Goal: Transaction & Acquisition: Purchase product/service

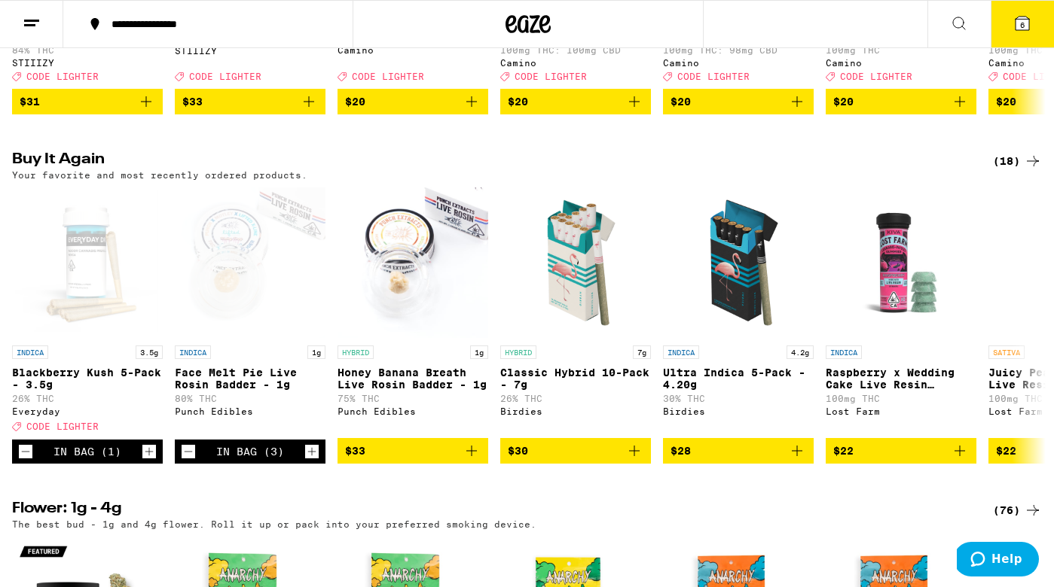
scroll to position [416, 0]
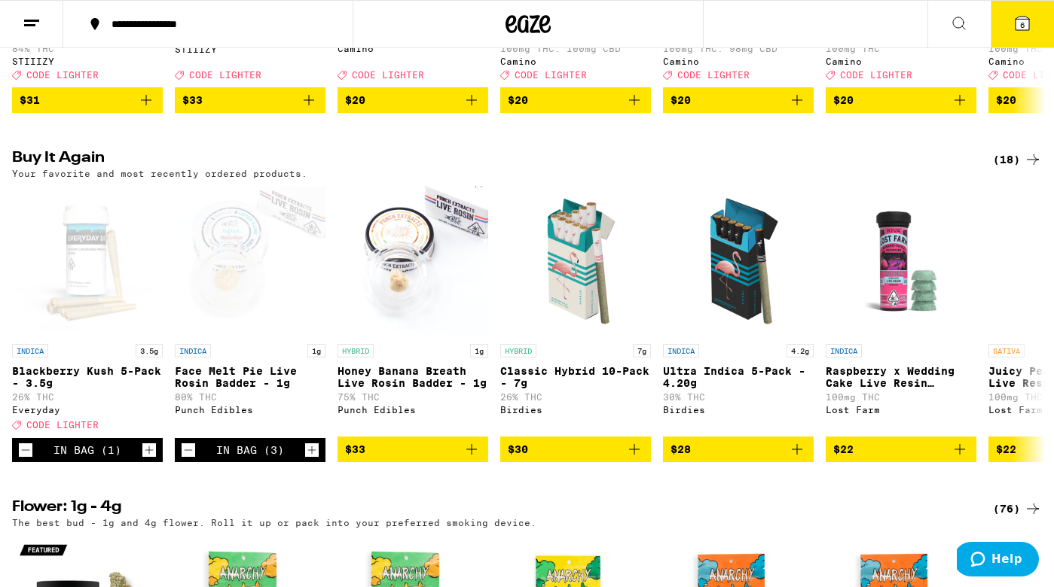
click at [1021, 30] on icon at bounding box center [1022, 24] width 14 height 14
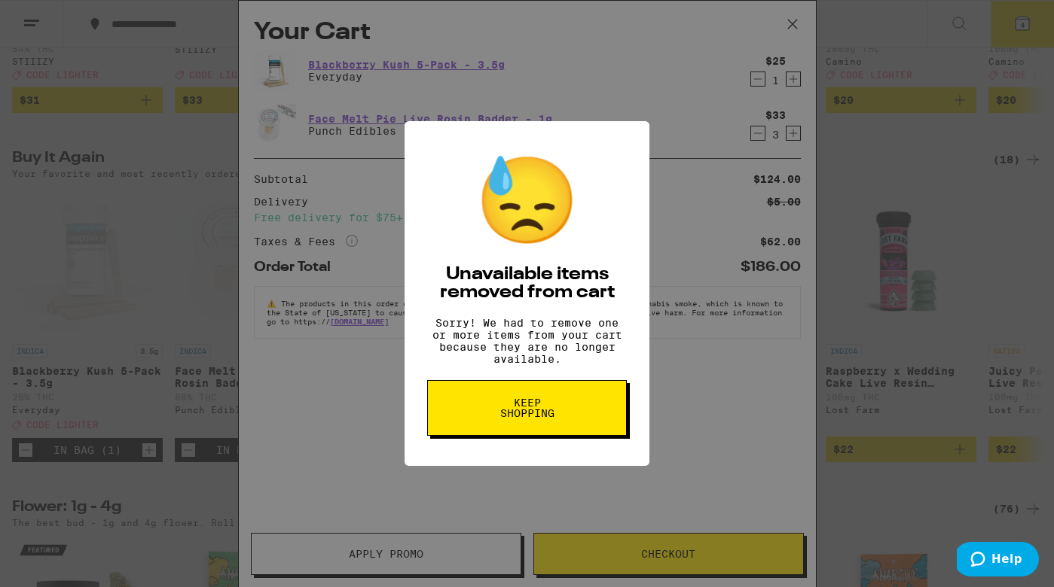
click at [521, 411] on span "Keep Shopping" at bounding box center [527, 408] width 78 height 21
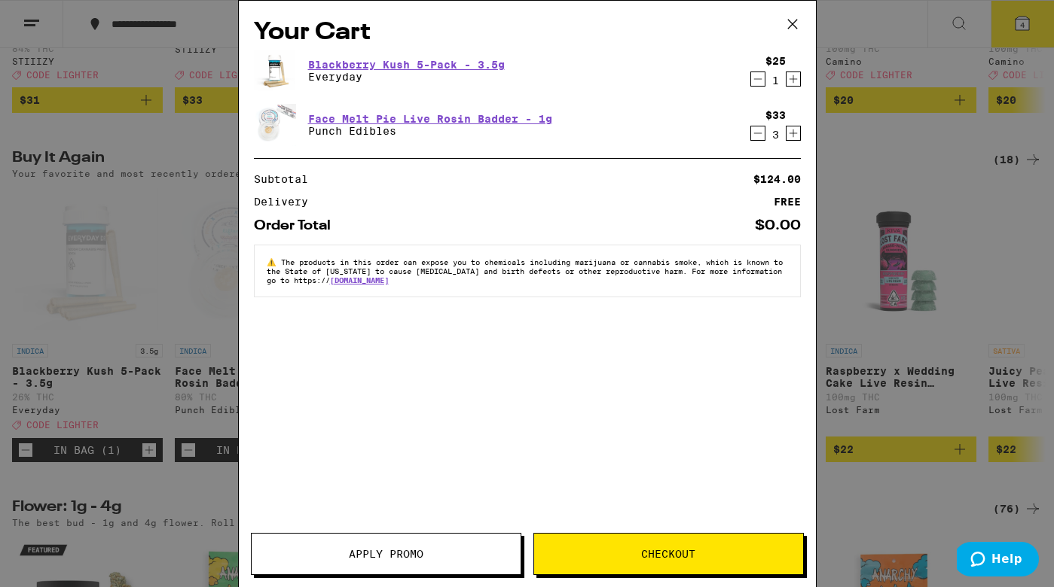
click at [757, 136] on icon "Decrement" at bounding box center [758, 133] width 14 height 18
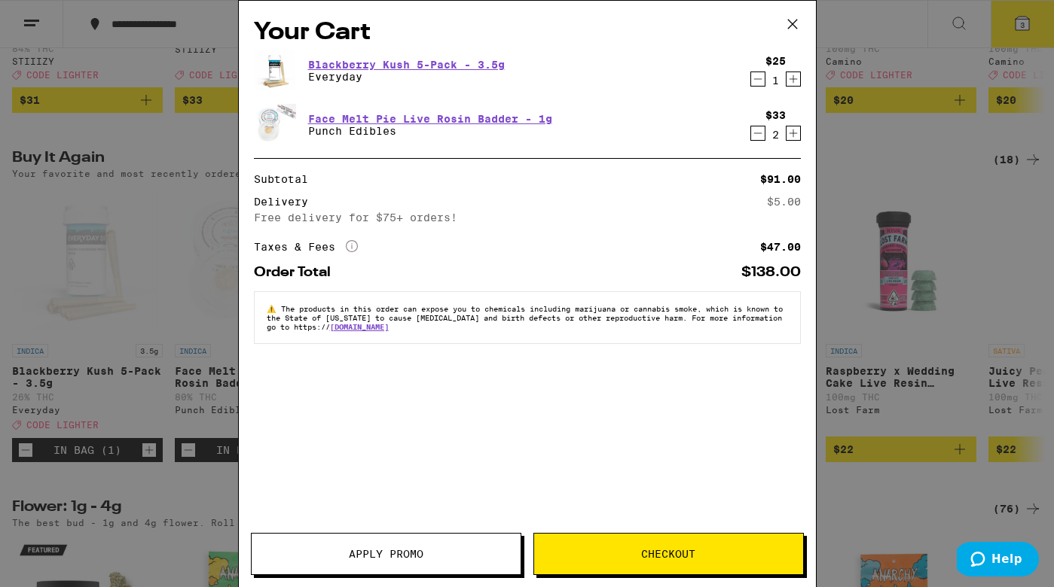
click at [757, 136] on icon "Decrement" at bounding box center [758, 133] width 14 height 18
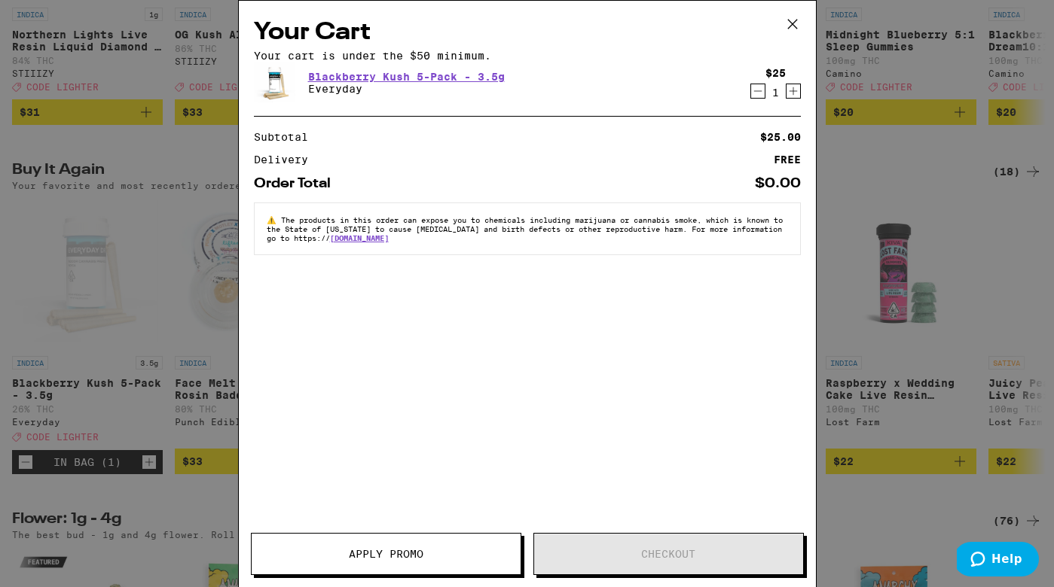
click at [757, 100] on icon "Decrement" at bounding box center [758, 91] width 14 height 18
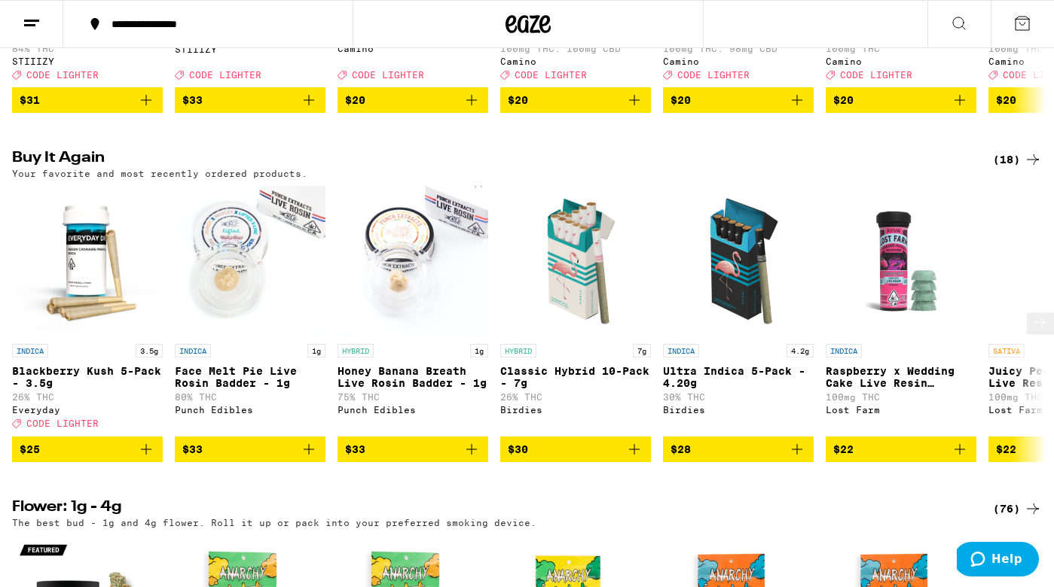
click at [396, 415] on div "Punch Edibles" at bounding box center [412, 410] width 151 height 10
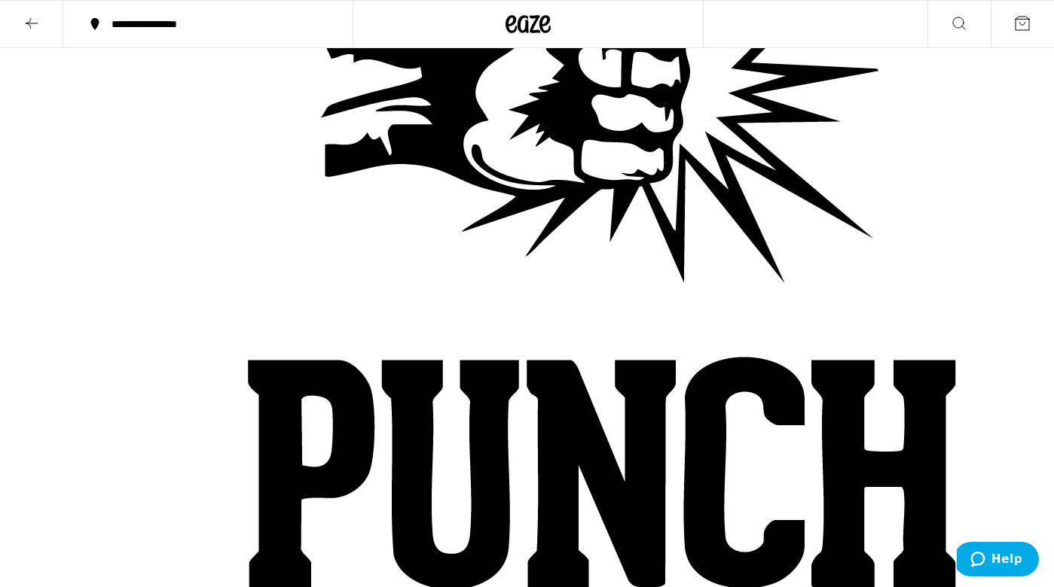
scroll to position [378, 0]
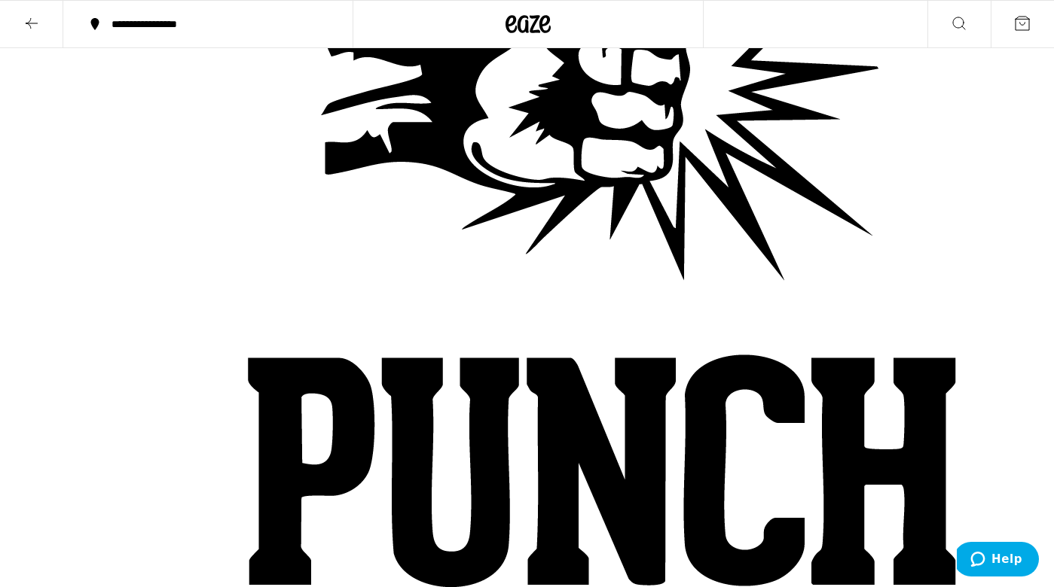
checkbox input "true"
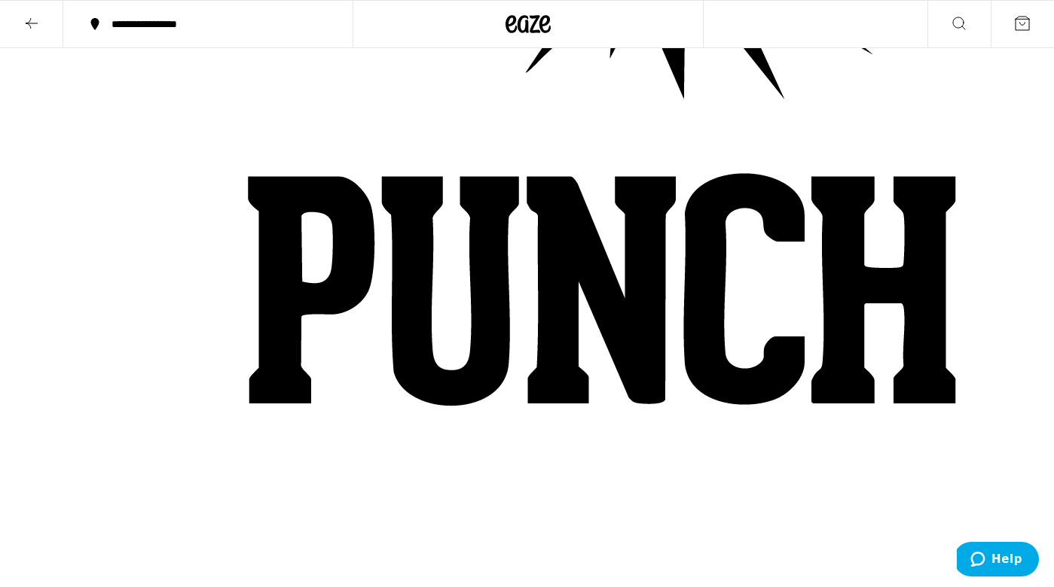
scroll to position [578, 0]
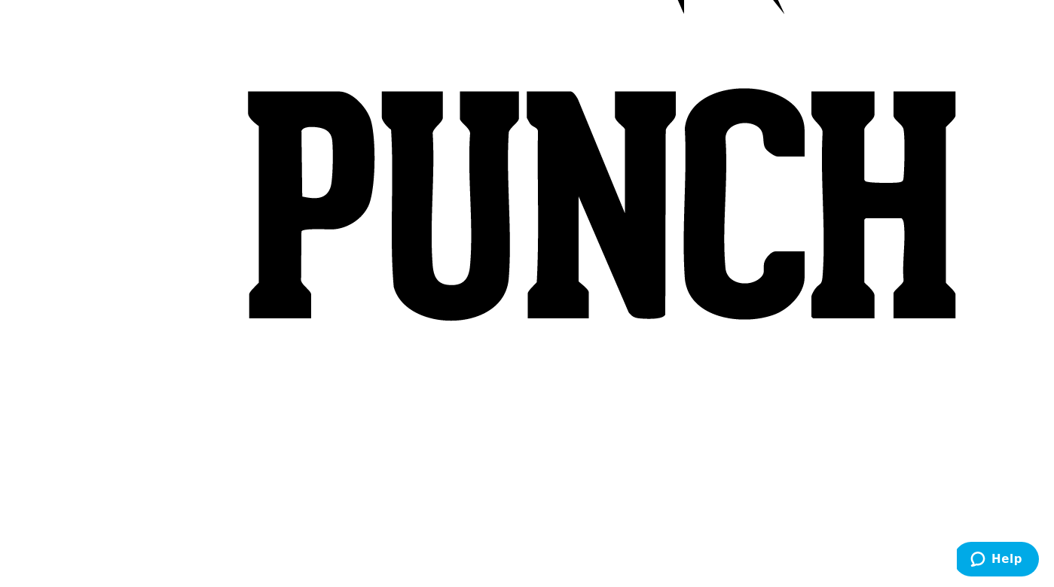
scroll to position [663, 0]
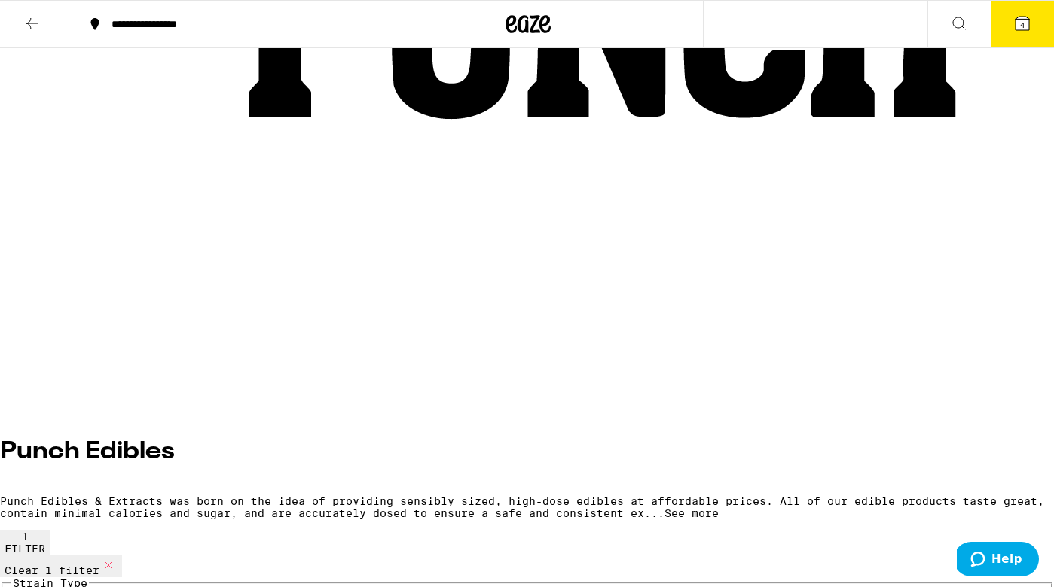
scroll to position [855, 0]
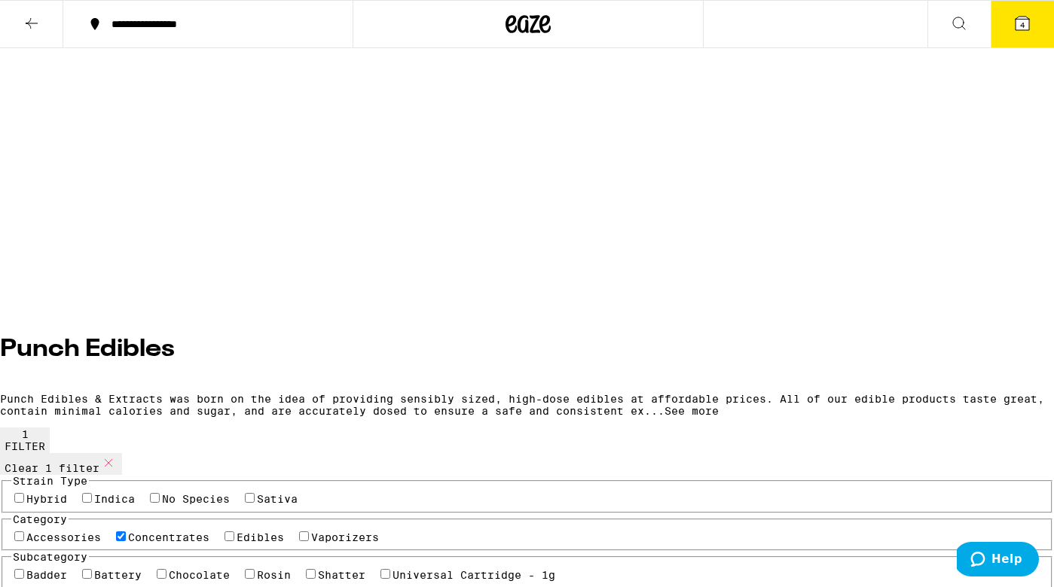
scroll to position [946, 0]
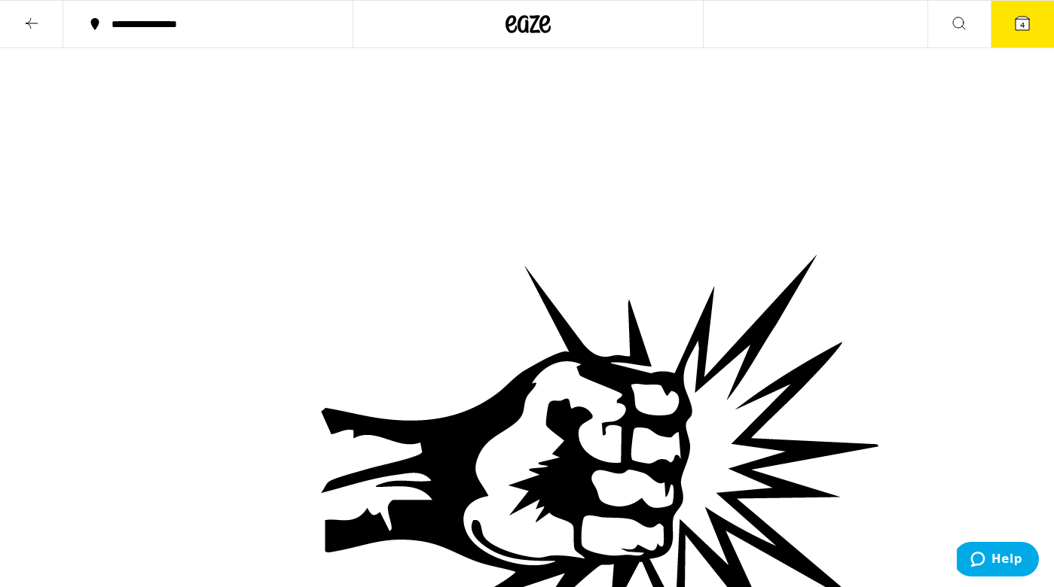
scroll to position [0, 0]
click at [35, 25] on icon at bounding box center [32, 23] width 18 height 18
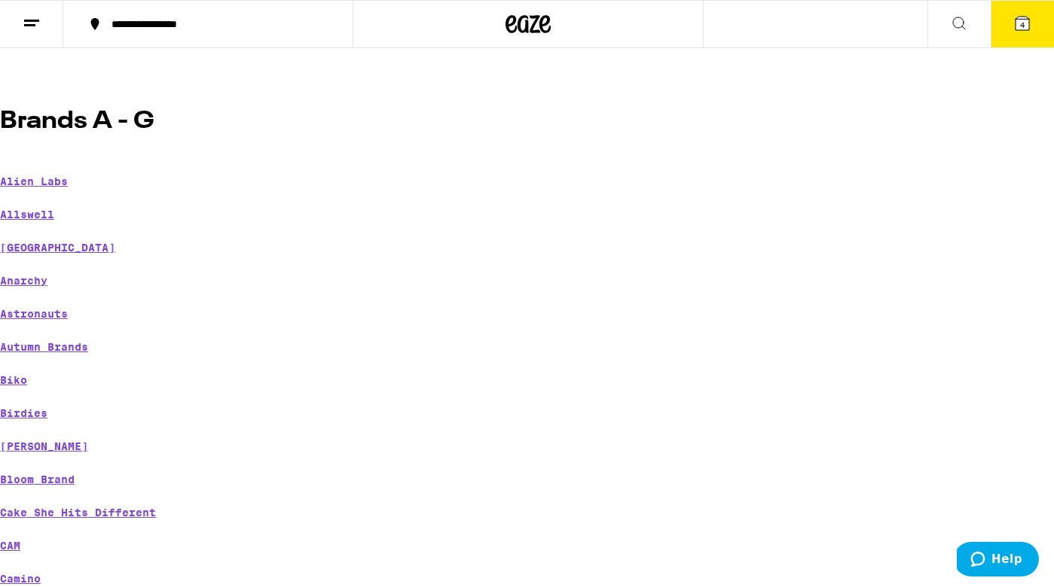
scroll to position [139, 0]
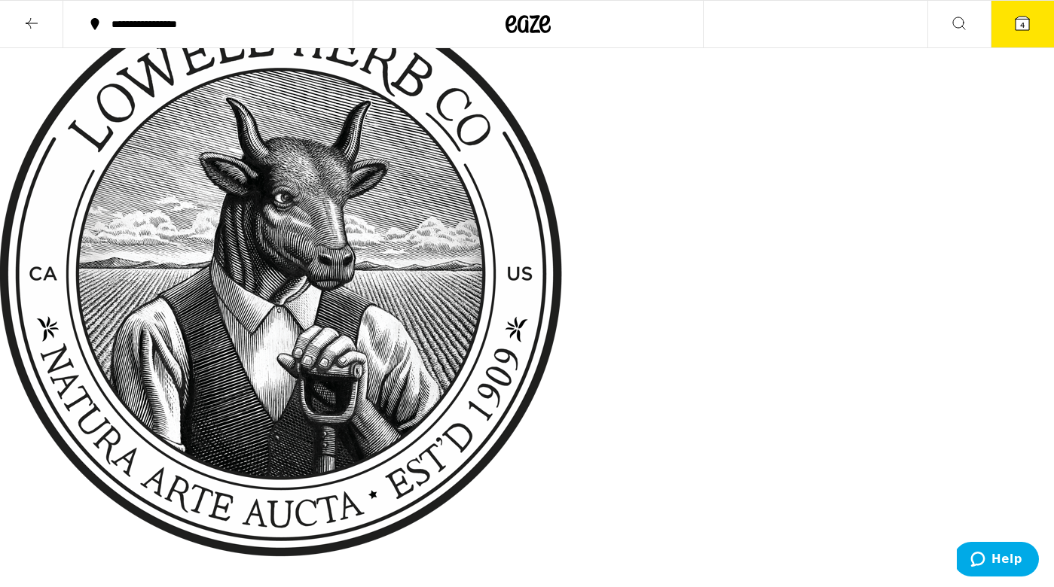
scroll to position [44, 0]
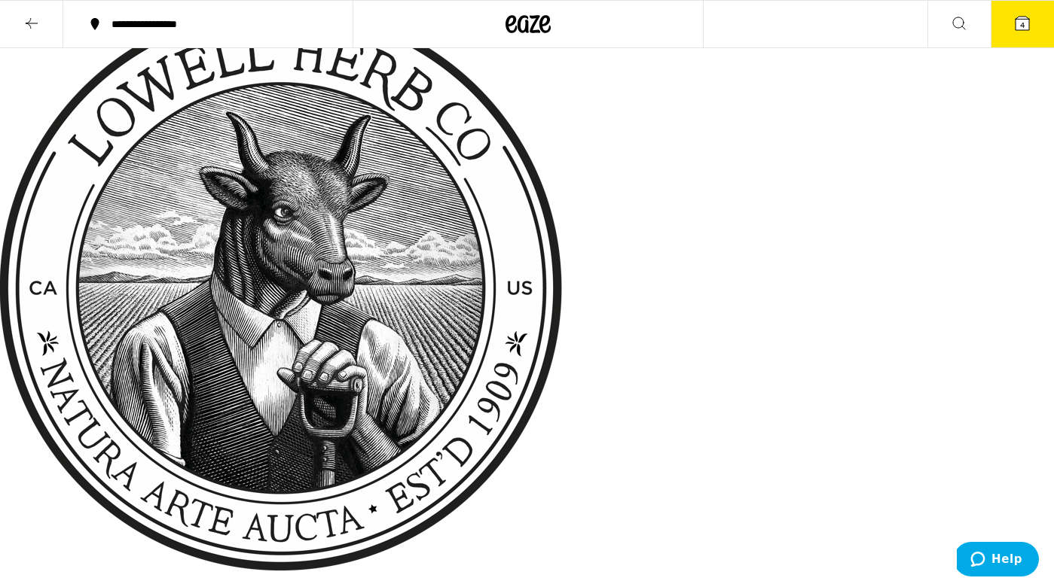
click at [28, 21] on icon at bounding box center [32, 23] width 18 height 18
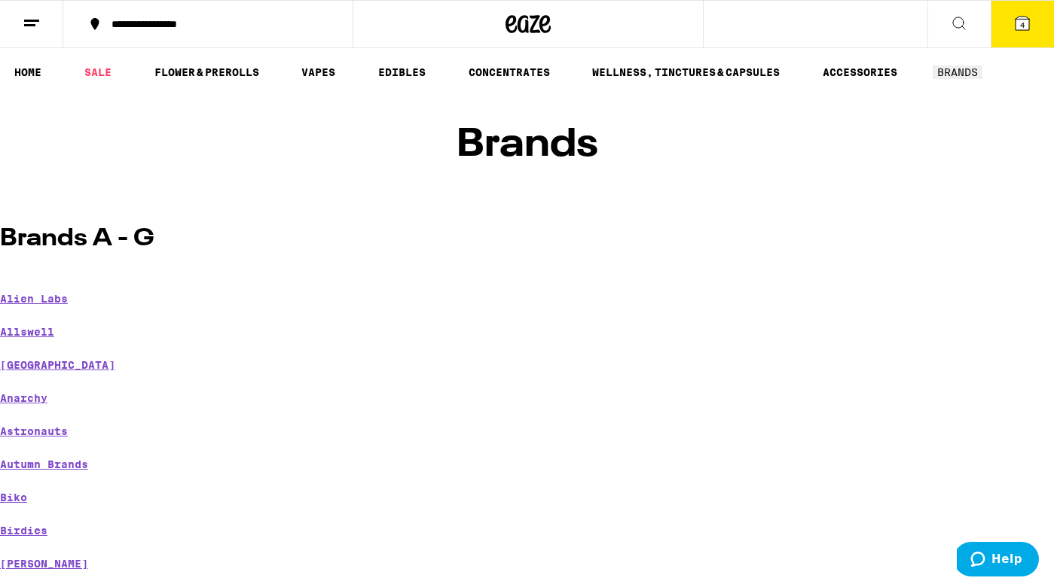
click at [519, 24] on icon at bounding box center [528, 24] width 23 height 18
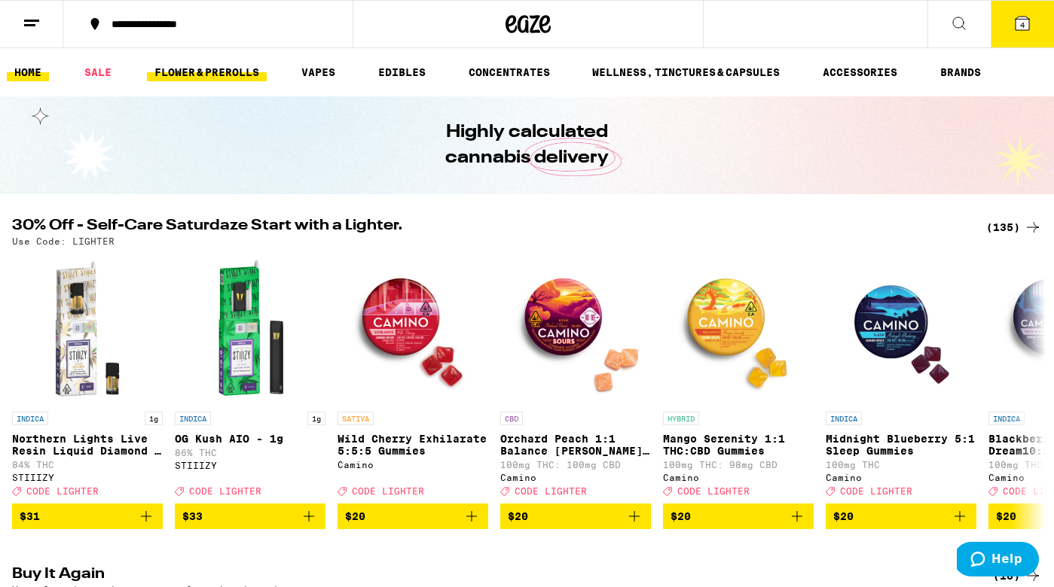
click at [216, 69] on link "FLOWER & PREROLLS" at bounding box center [207, 72] width 120 height 18
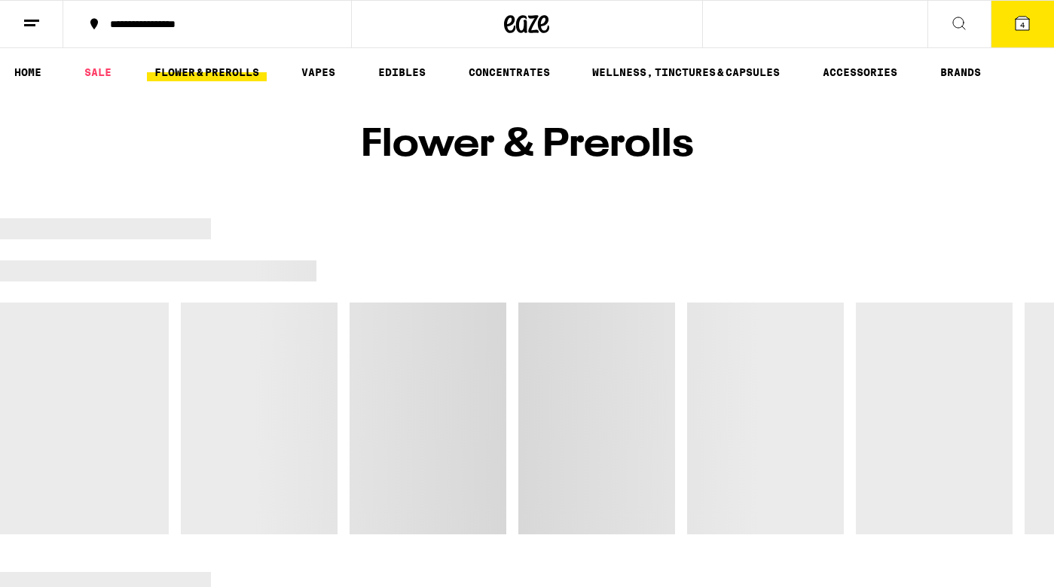
click at [226, 96] on div "Flower & Prerolls" at bounding box center [527, 145] width 1054 height 98
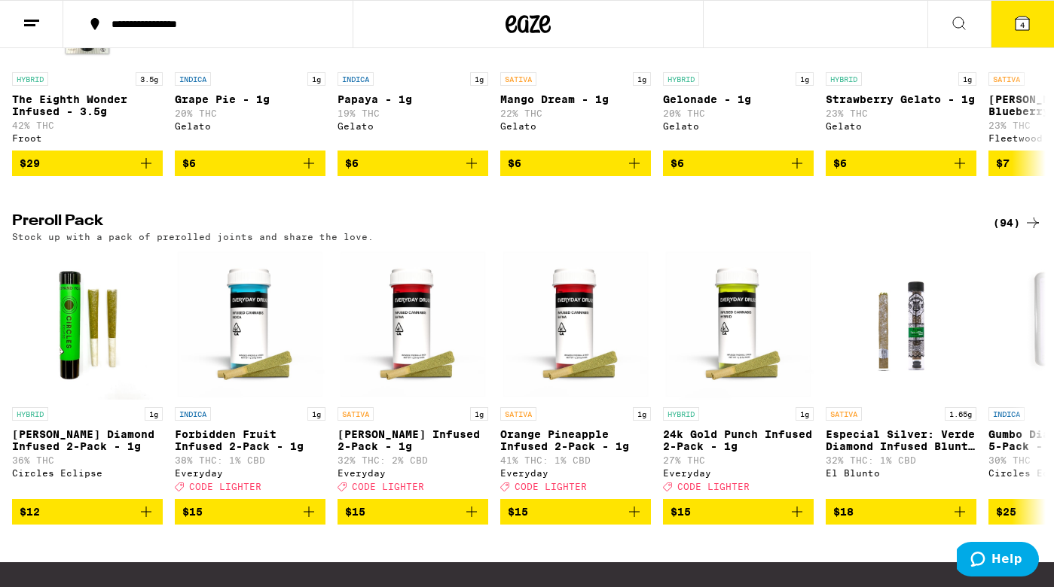
scroll to position [1005, 0]
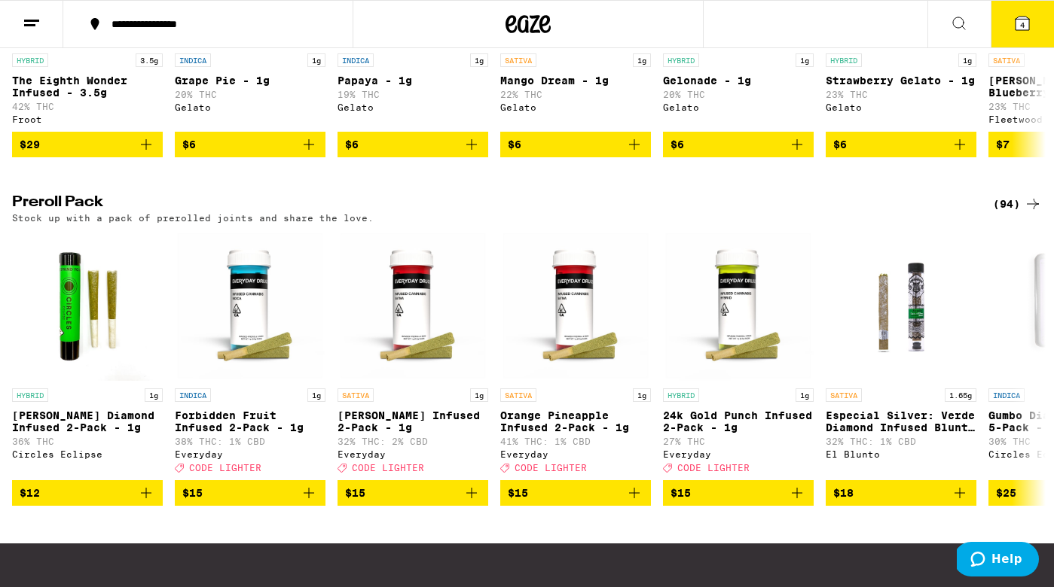
click at [1020, 213] on div "(94)" at bounding box center [1017, 204] width 49 height 18
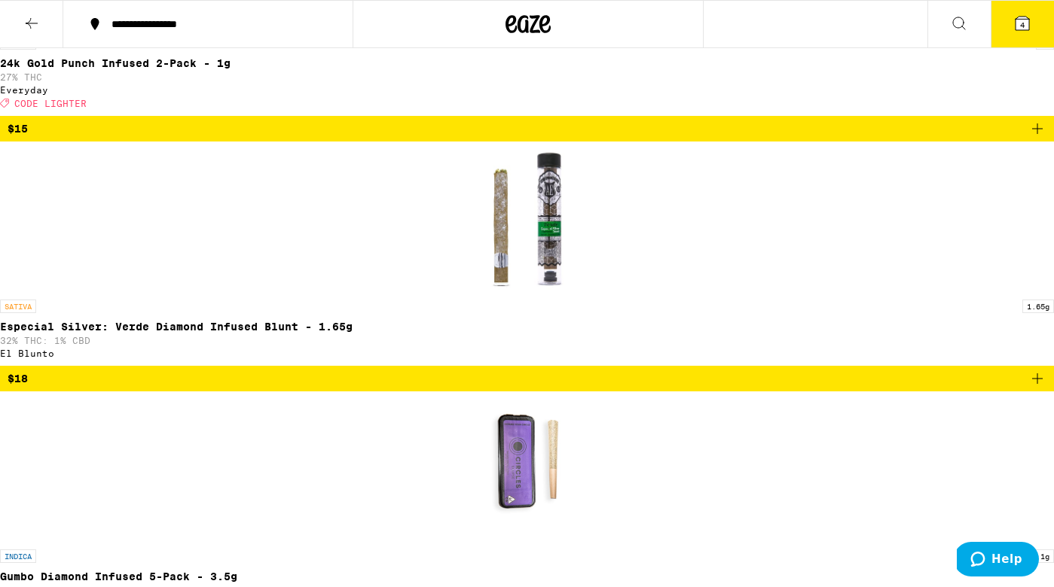
scroll to position [1526, 0]
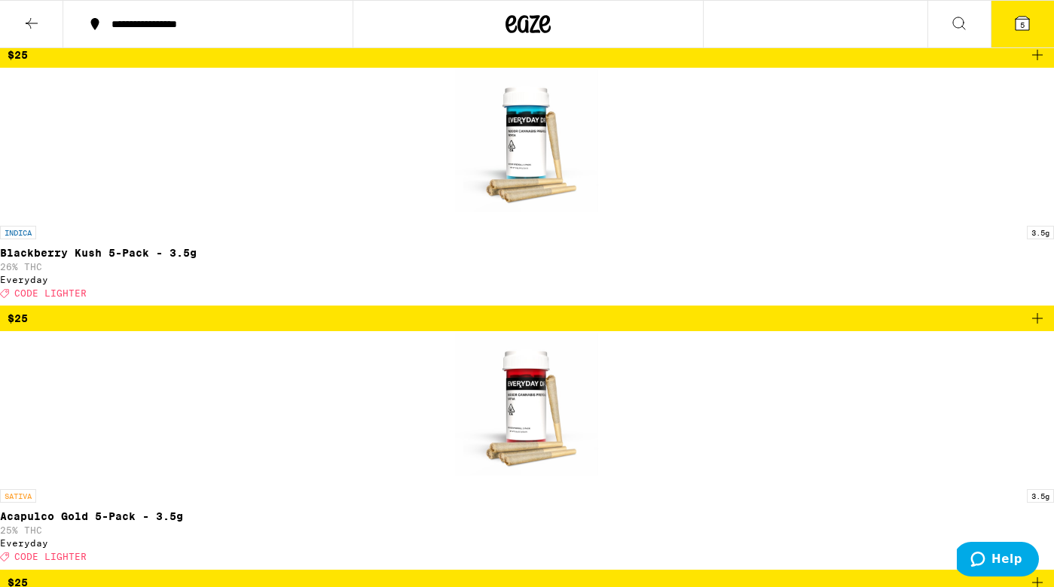
scroll to position [2345, 0]
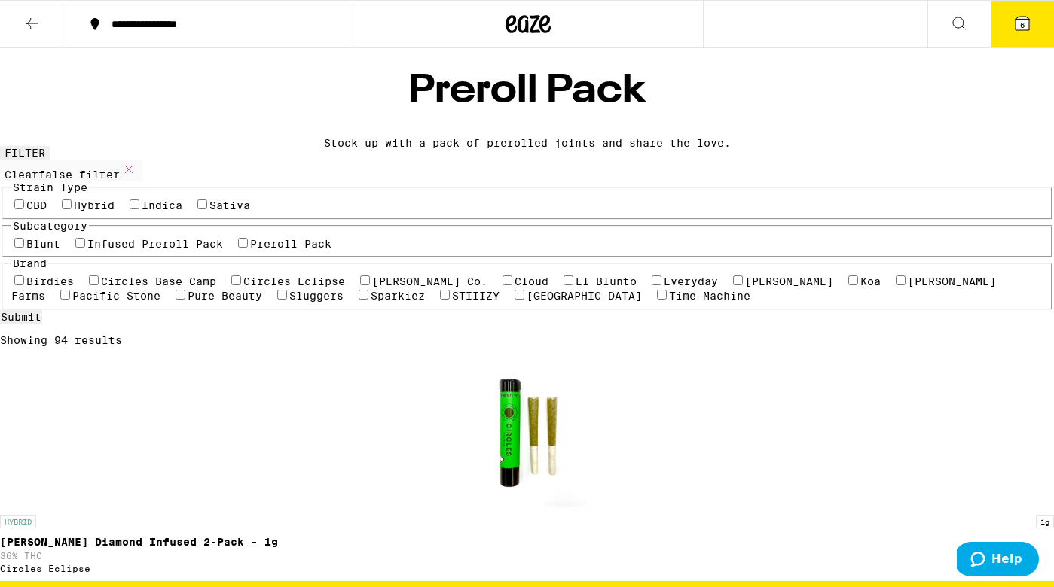
scroll to position [0, 0]
click at [529, 22] on icon at bounding box center [527, 24] width 45 height 27
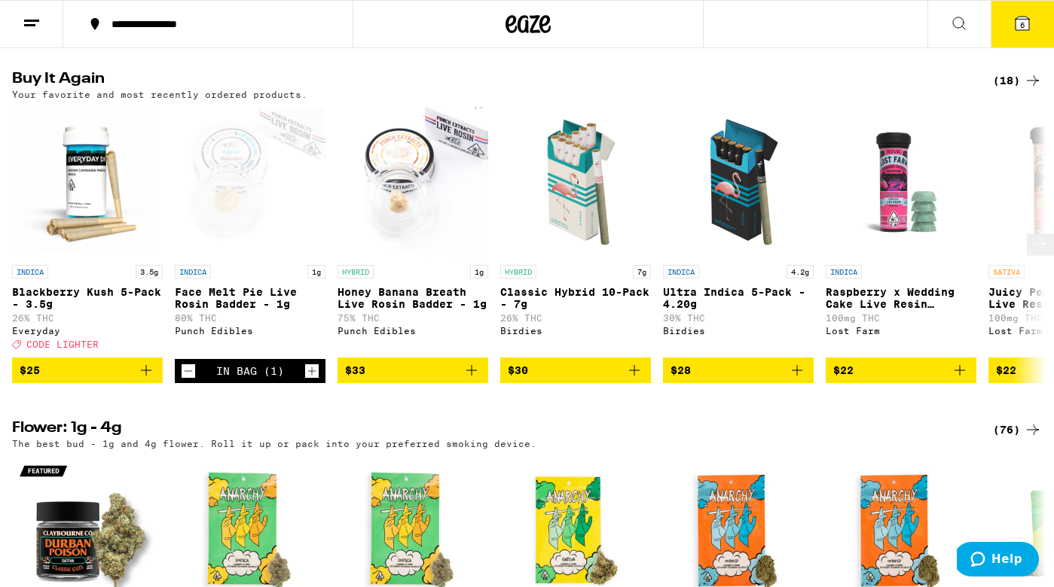
scroll to position [494, 0]
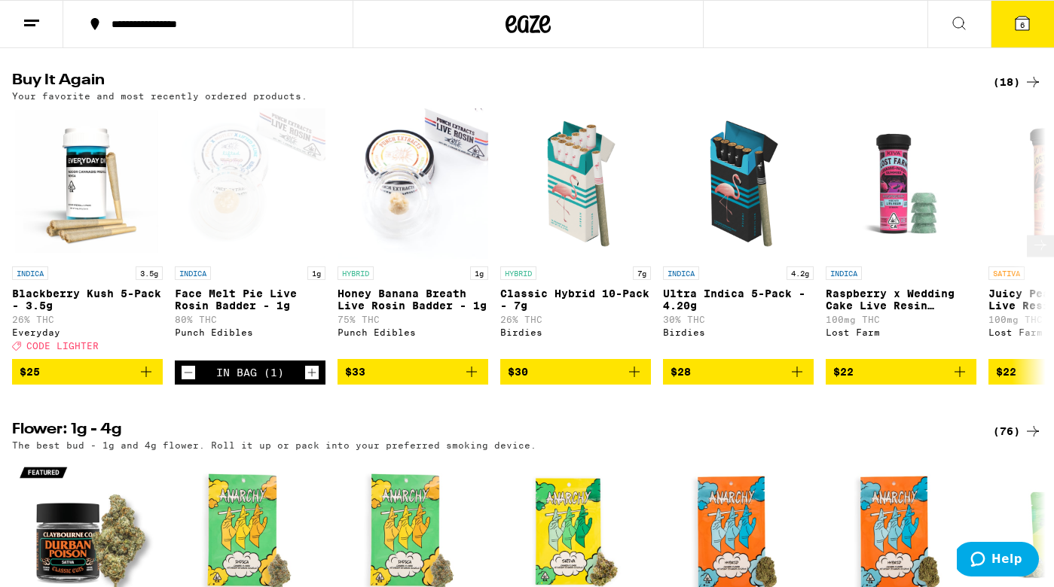
click at [1038, 255] on icon at bounding box center [1040, 245] width 18 height 18
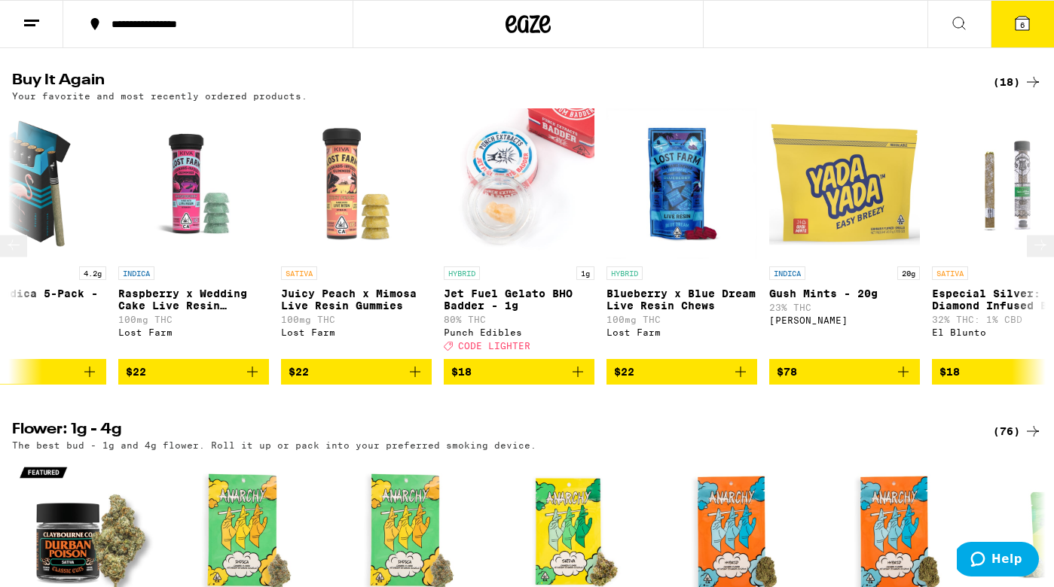
scroll to position [0, 865]
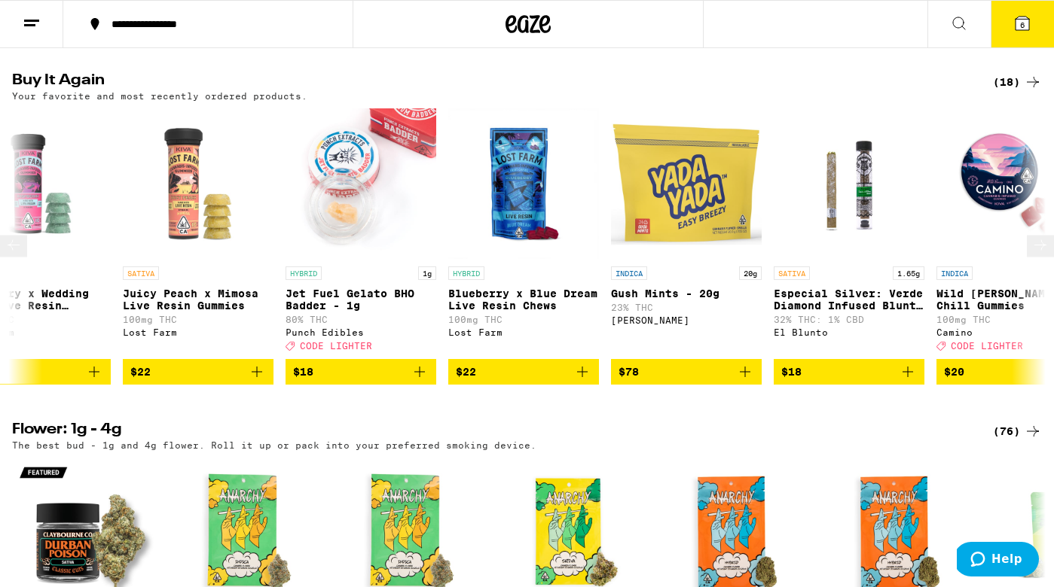
click at [660, 381] on span "$78" at bounding box center [686, 372] width 136 height 18
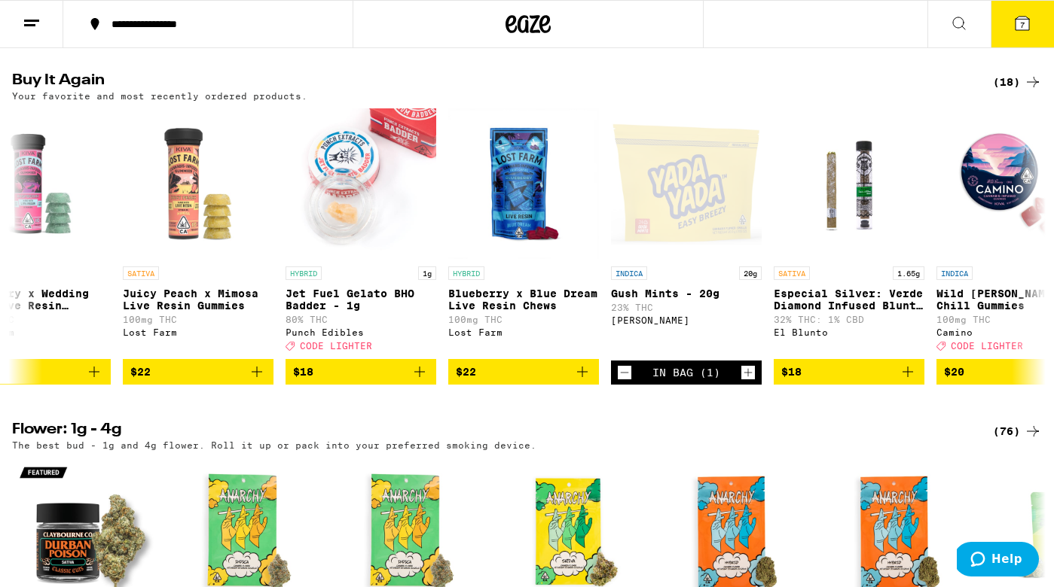
click at [1024, 17] on icon at bounding box center [1022, 24] width 14 height 14
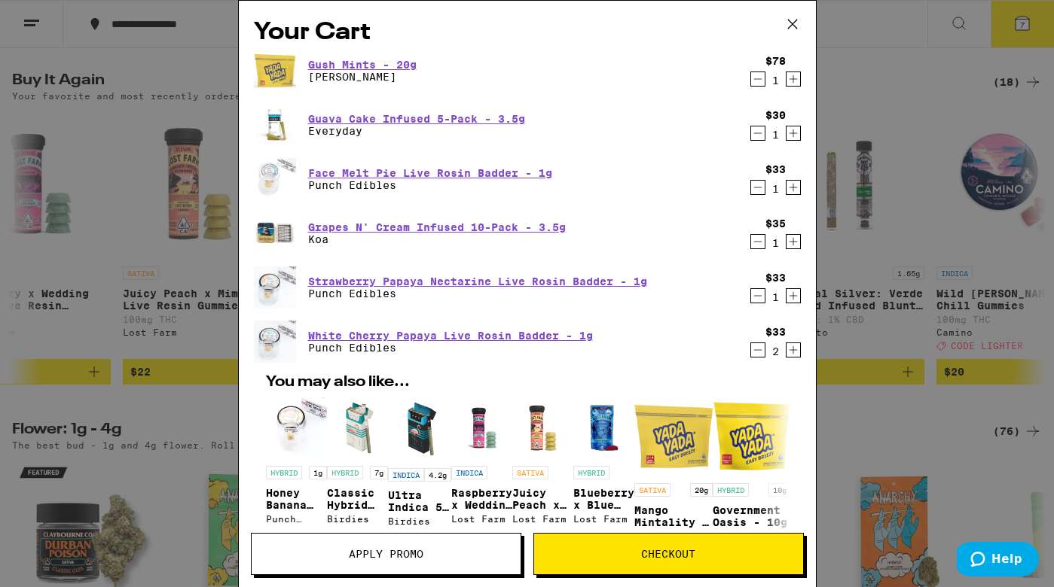
click at [759, 84] on icon "Decrement" at bounding box center [758, 79] width 14 height 18
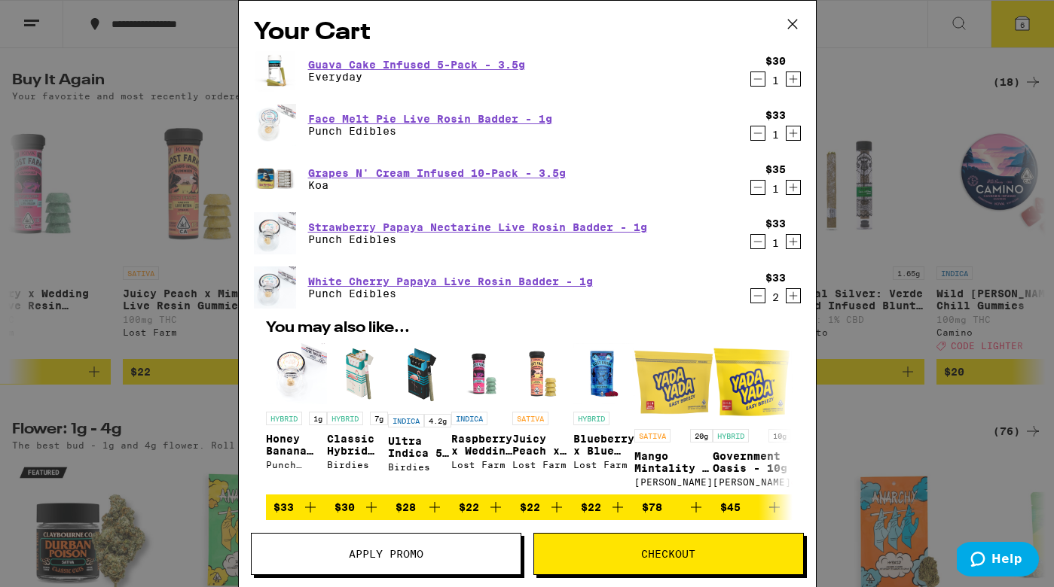
click at [405, 556] on span "Apply Promo" at bounding box center [386, 554] width 75 height 11
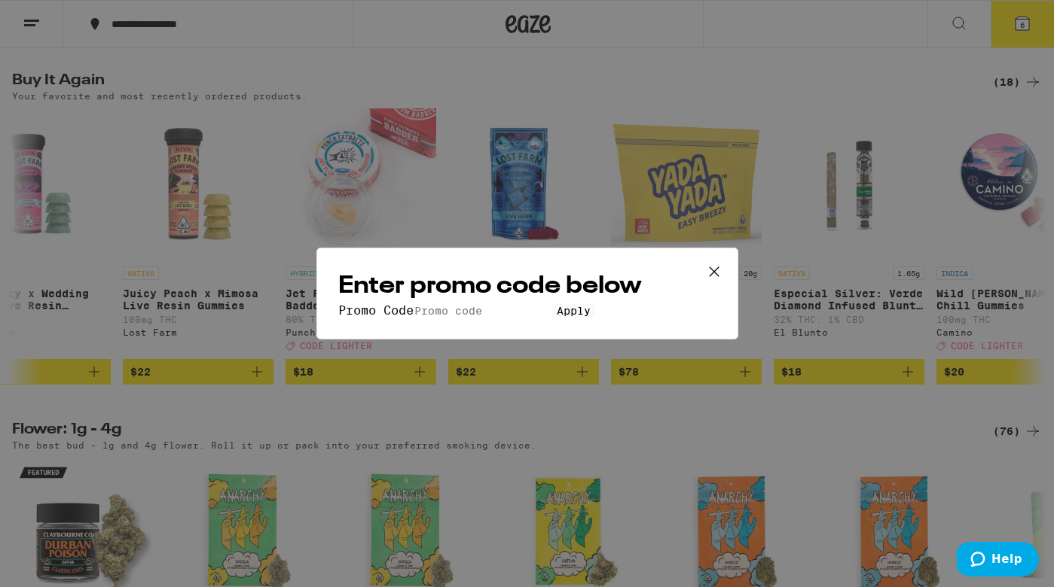
click at [421, 304] on input "Promo Code" at bounding box center [482, 311] width 139 height 14
type input "lighter"
click at [552, 318] on button "Apply" at bounding box center [573, 311] width 43 height 14
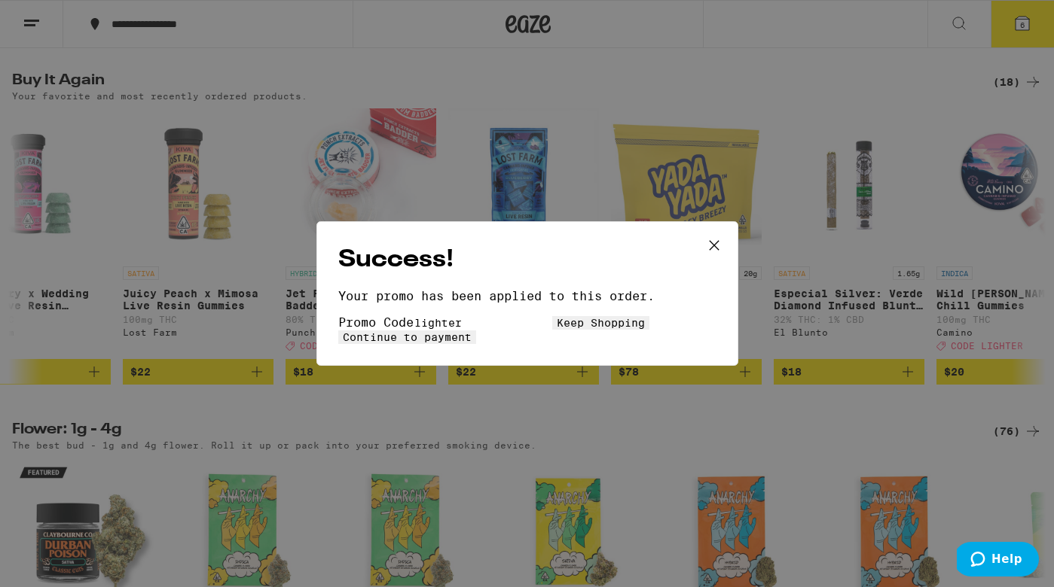
click at [471, 332] on span "Continue to payment" at bounding box center [407, 337] width 129 height 12
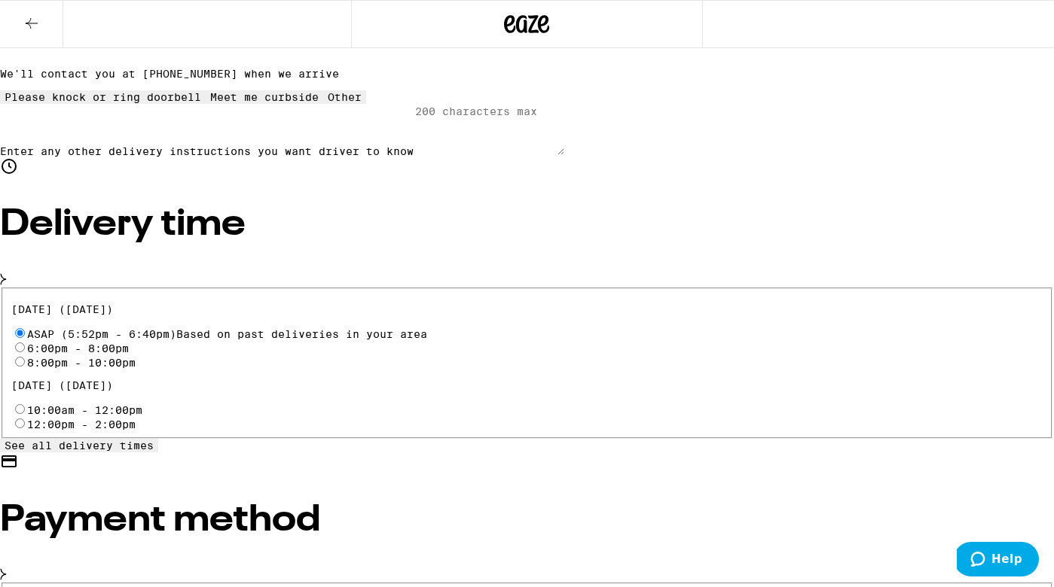
scroll to position [342, 0]
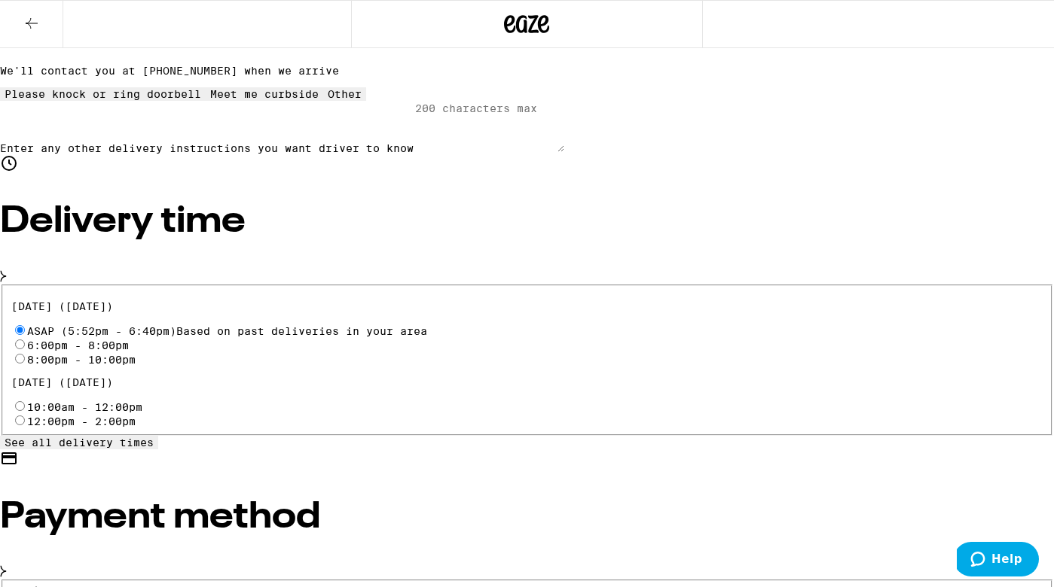
radio input "true"
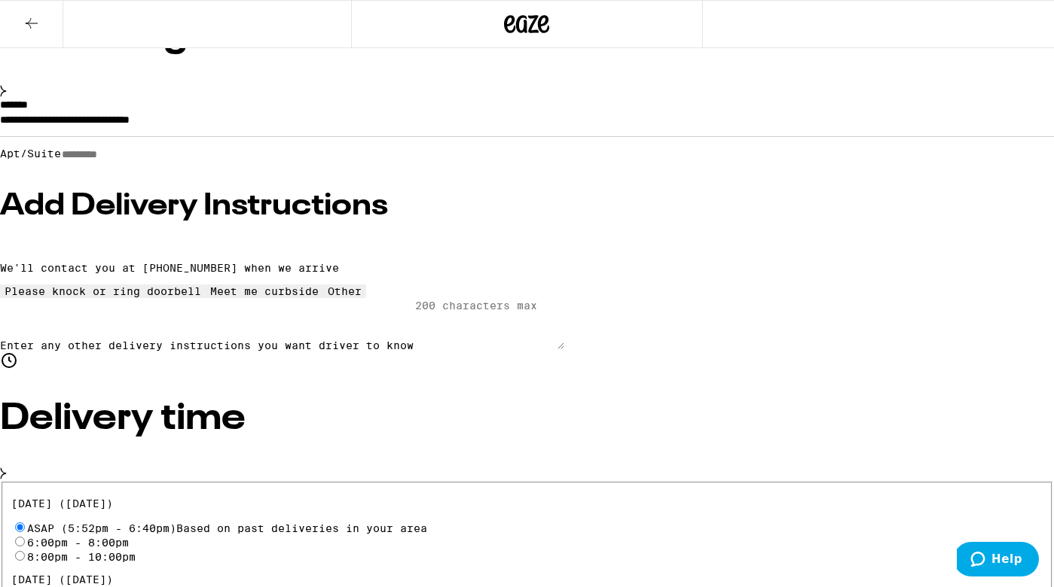
scroll to position [148, 0]
